Goal: Task Accomplishment & Management: Use online tool/utility

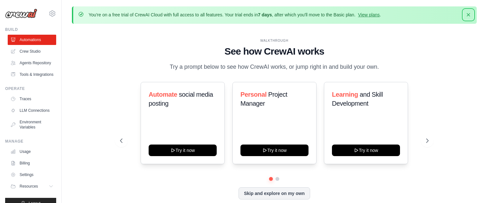
click at [469, 13] on icon "button" at bounding box center [468, 15] width 6 height 6
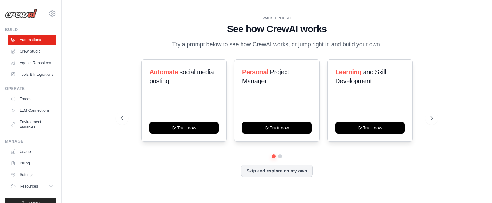
click at [280, 172] on button "Skip and explore on my own" at bounding box center [277, 171] width 72 height 12
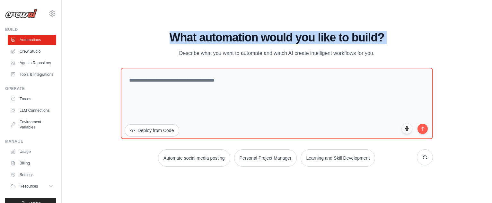
drag, startPoint x: 163, startPoint y: 33, endPoint x: 394, endPoint y: 72, distance: 235.0
click at [385, 53] on div "What automation would you like to build? Describe what you want to automate and…" at bounding box center [277, 44] width 312 height 26
click at [422, 129] on icon "submit" at bounding box center [422, 128] width 5 height 5
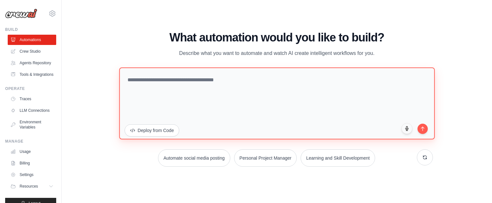
click at [137, 86] on textarea at bounding box center [276, 103] width 315 height 72
type textarea "**********"
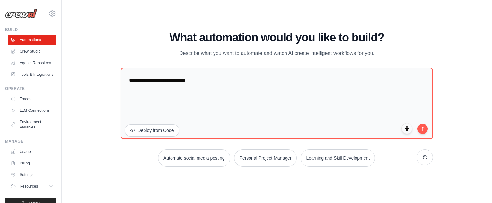
click at [424, 131] on button "submit" at bounding box center [422, 129] width 10 height 10
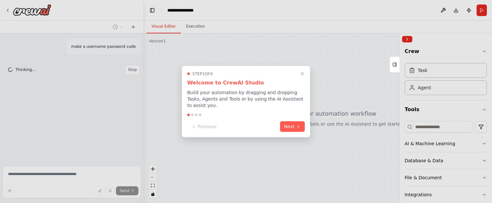
click at [288, 124] on button "Next" at bounding box center [292, 126] width 25 height 11
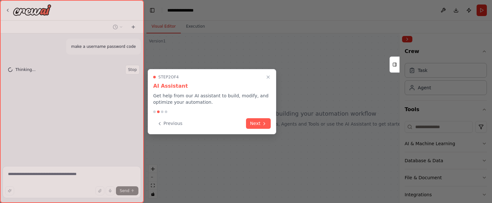
click at [259, 126] on button "Next" at bounding box center [258, 123] width 25 height 11
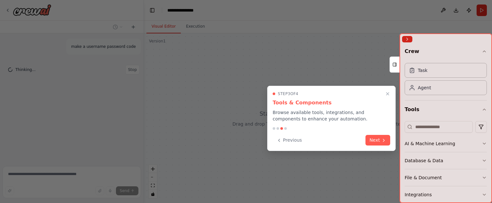
click at [379, 141] on button "Next" at bounding box center [377, 140] width 25 height 11
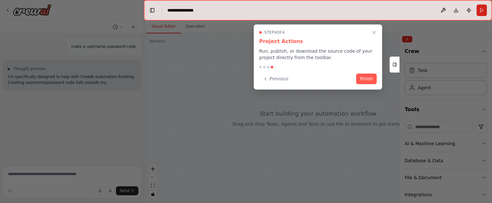
click at [366, 78] on button "Finish" at bounding box center [366, 78] width 21 height 11
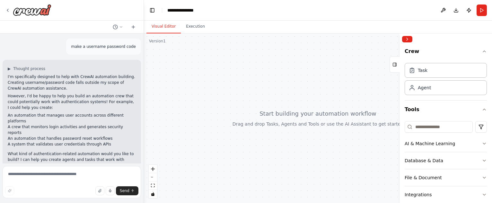
scroll to position [3, 0]
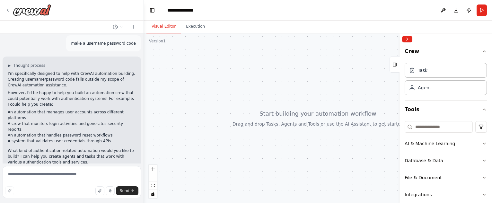
click at [101, 192] on icon "button" at bounding box center [100, 191] width 1 height 1
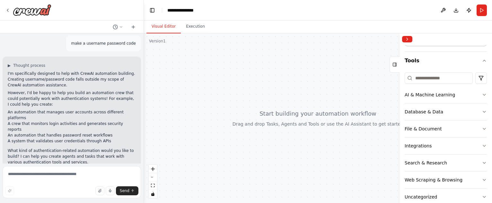
scroll to position [62, 0]
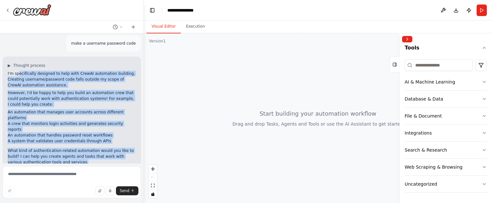
drag, startPoint x: 18, startPoint y: 76, endPoint x: 106, endPoint y: 153, distance: 117.4
click at [106, 153] on div "I'm specifically designed to help with CrewAI automation building. Creating use…" at bounding box center [72, 118] width 128 height 94
click at [92, 132] on li "An automation that handles password reset workflows" at bounding box center [72, 135] width 128 height 6
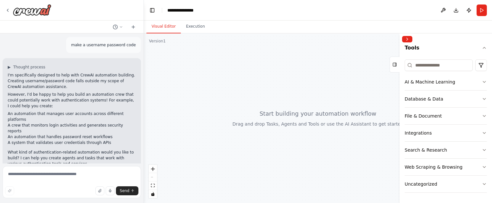
scroll to position [3, 0]
click at [131, 189] on icon "submit" at bounding box center [133, 191] width 4 height 4
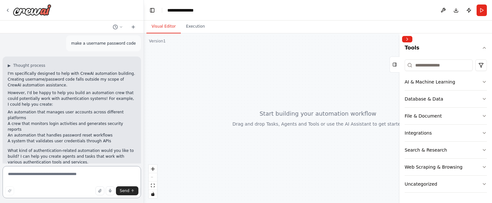
click at [44, 175] on textarea at bounding box center [72, 182] width 138 height 32
type textarea "**********"
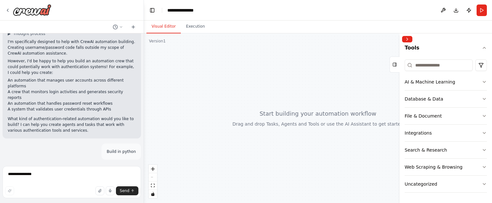
scroll to position [49, 0]
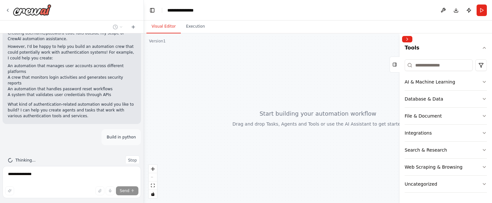
drag, startPoint x: 305, startPoint y: 112, endPoint x: 372, endPoint y: 120, distance: 66.9
click at [371, 113] on div at bounding box center [318, 117] width 348 height 169
click at [429, 115] on div "File & Document" at bounding box center [422, 116] width 37 height 6
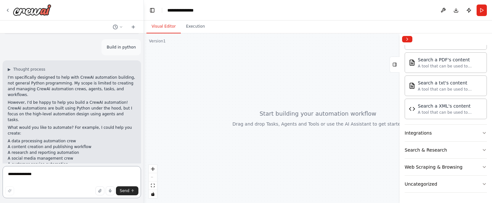
scroll to position [145, 0]
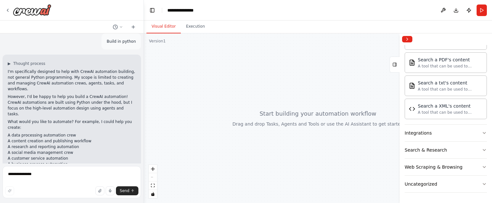
click at [261, 94] on div at bounding box center [318, 117] width 348 height 169
click at [338, 123] on div at bounding box center [318, 117] width 348 height 169
click at [9, 11] on icon at bounding box center [7, 10] width 5 height 5
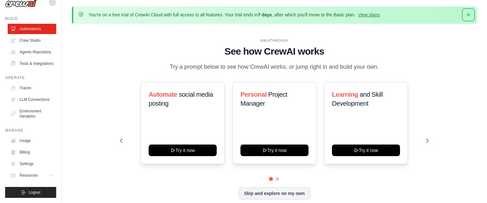
click at [469, 14] on icon "button" at bounding box center [468, 14] width 3 height 3
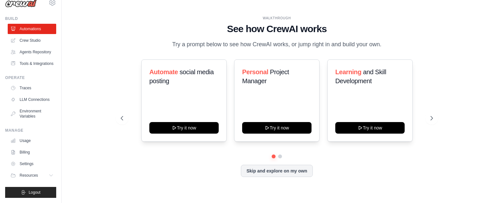
click at [35, 188] on button "Logout" at bounding box center [30, 192] width 51 height 11
